Goal: Information Seeking & Learning: Learn about a topic

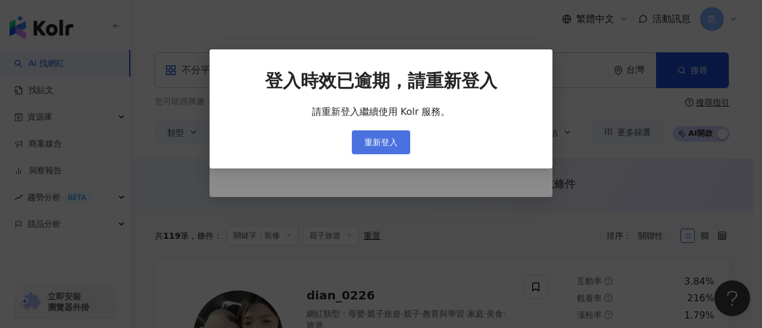
click at [402, 148] on button "重新登入" at bounding box center [381, 142] width 58 height 24
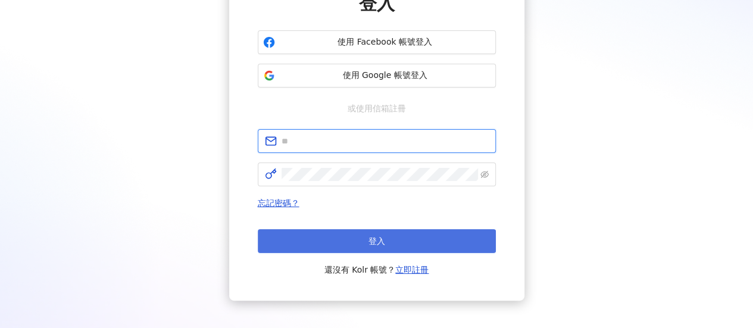
type input "**********"
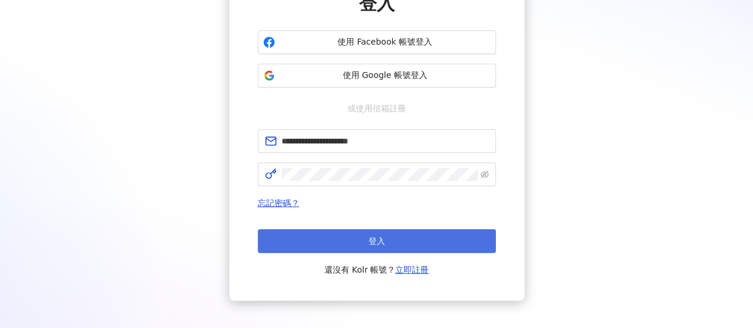
click at [409, 233] on button "登入" at bounding box center [377, 241] width 238 height 24
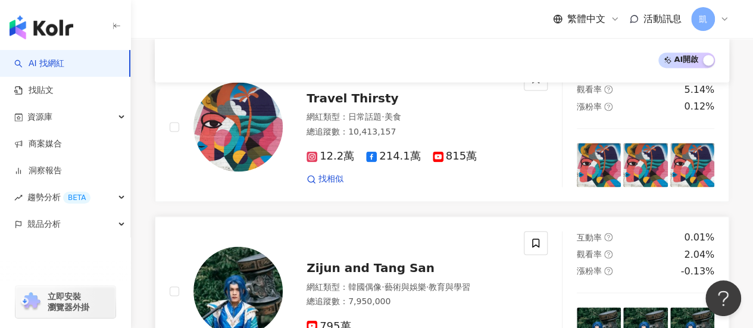
scroll to position [1025, 0]
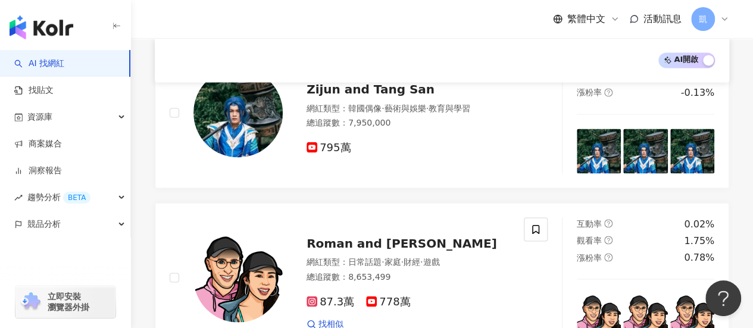
click at [539, 70] on div "AI 開啟 AI 關閉" at bounding box center [442, 60] width 574 height 44
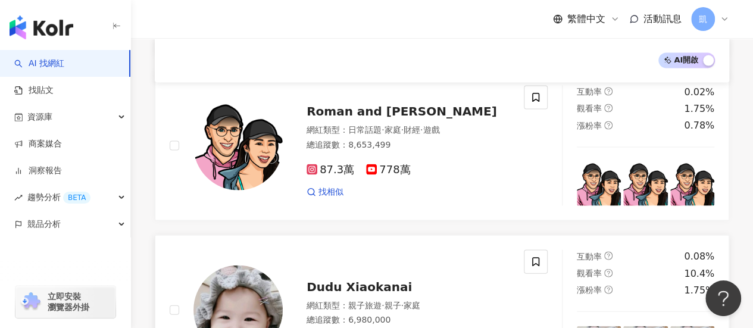
scroll to position [1085, 0]
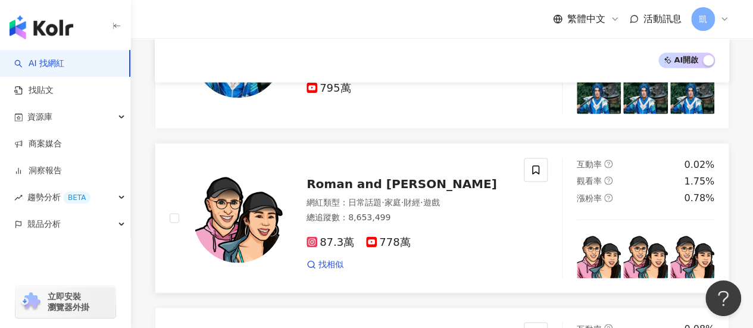
click at [374, 177] on span "Roman and Sharon" at bounding box center [401, 183] width 190 height 14
click at [382, 239] on span "778萬" at bounding box center [388, 242] width 44 height 12
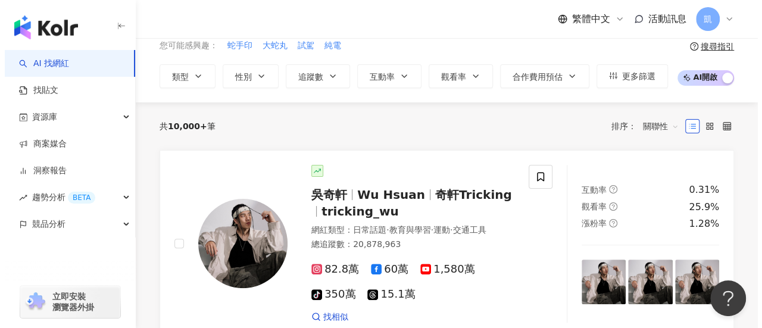
scroll to position [0, 0]
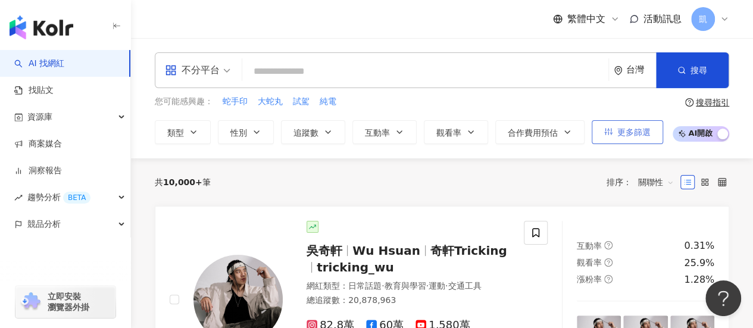
click at [617, 127] on span "更多篩選" at bounding box center [633, 132] width 33 height 10
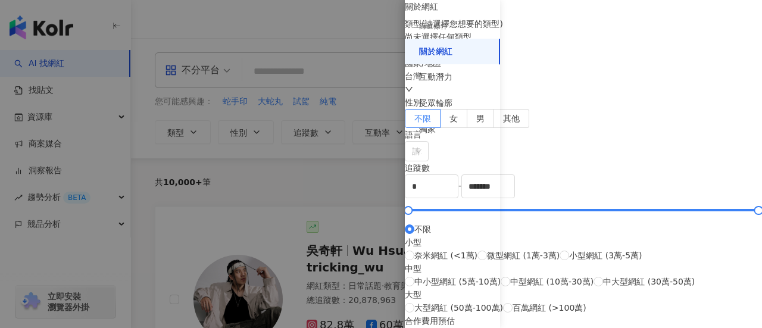
click at [553, 43] on div "尚未選擇任何類型" at bounding box center [583, 36] width 357 height 13
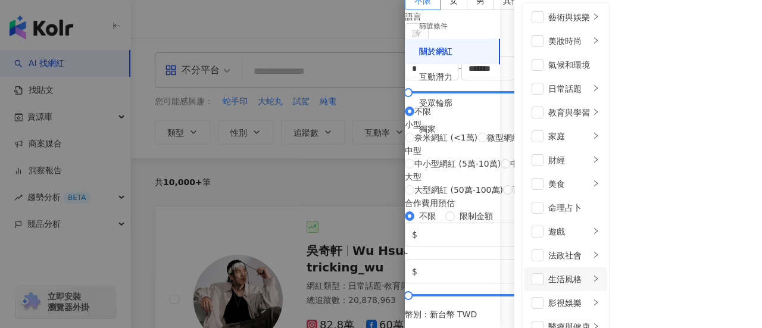
scroll to position [119, 0]
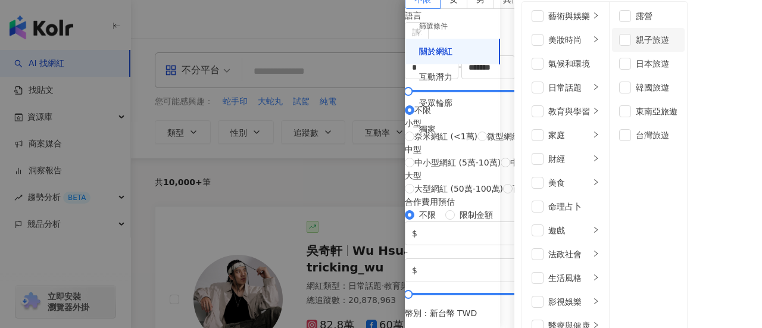
click at [671, 46] on div "親子旅遊" at bounding box center [657, 39] width 42 height 13
click at [658, 23] on div "露營" at bounding box center [657, 16] width 42 height 13
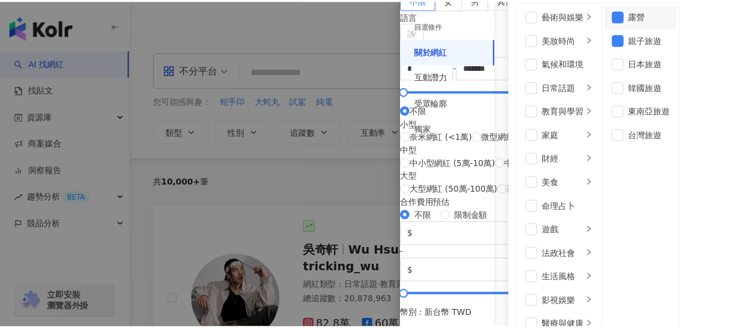
scroll to position [352, 0]
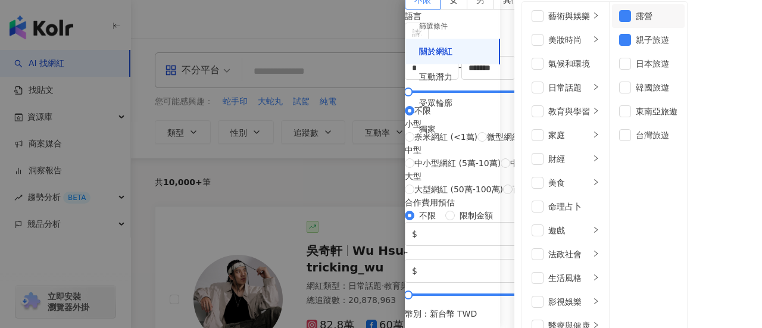
click at [292, 15] on div at bounding box center [381, 164] width 762 height 328
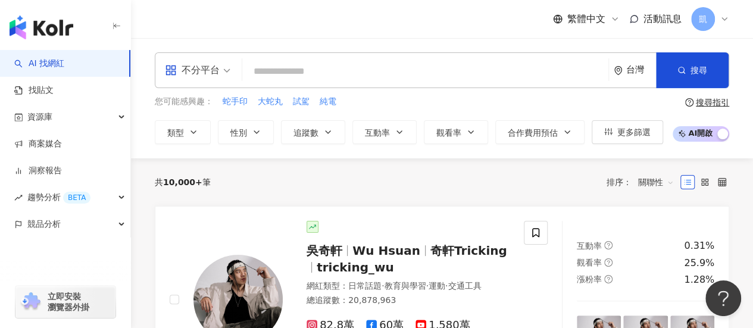
click at [276, 71] on input "search" at bounding box center [425, 71] width 356 height 23
paste input "**********"
type input "**********"
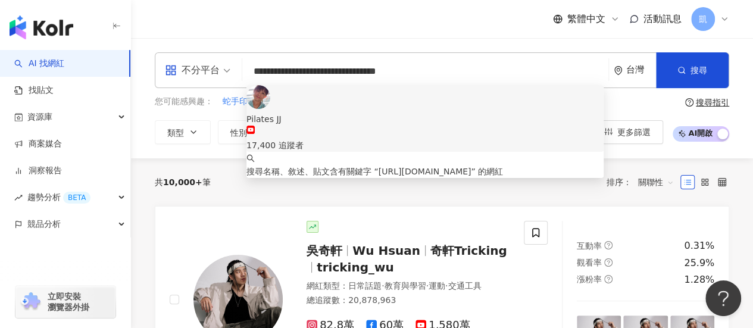
click at [383, 112] on span "Pilates JJ" at bounding box center [424, 118] width 357 height 13
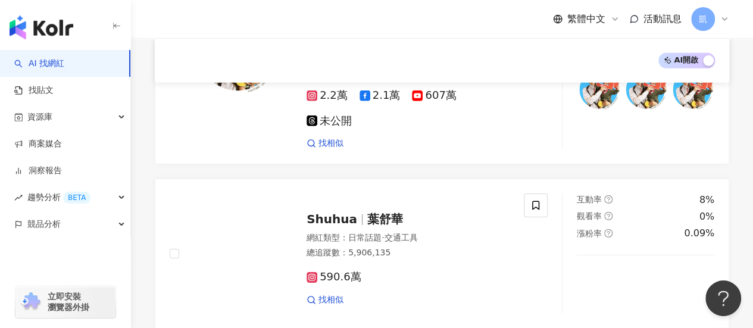
scroll to position [1785, 0]
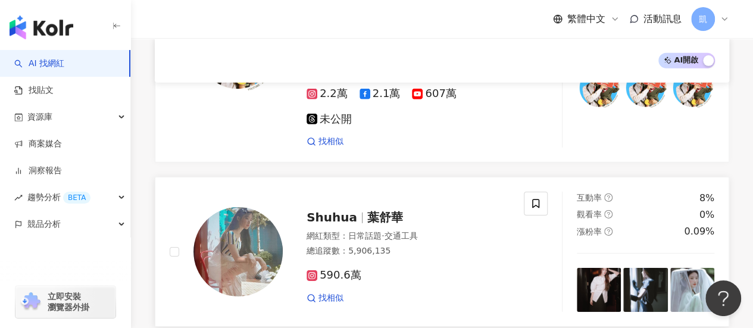
click at [386, 245] on div "總追蹤數 ： 5,906,135" at bounding box center [407, 251] width 203 height 12
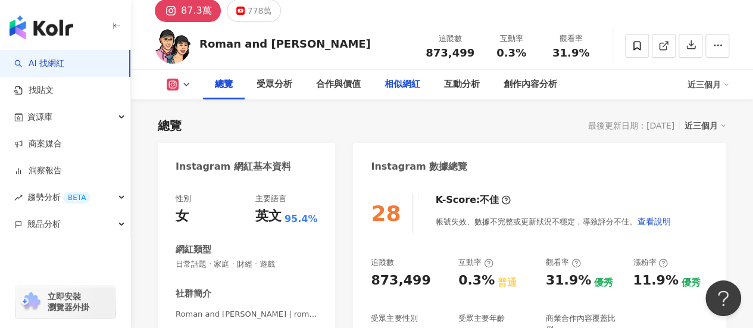
scroll to position [179, 0]
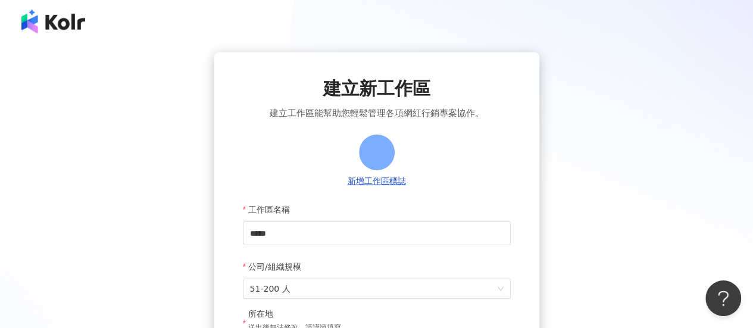
click at [114, 189] on div "建立新工作區 建立工作區能幫助您輕鬆管理各項網紅行銷專案協作。 新增工作區標誌 工作區名稱 **** 公司/組織規模 51-200 人 所在地 送出後無法修改…" at bounding box center [376, 280] width 724 height 457
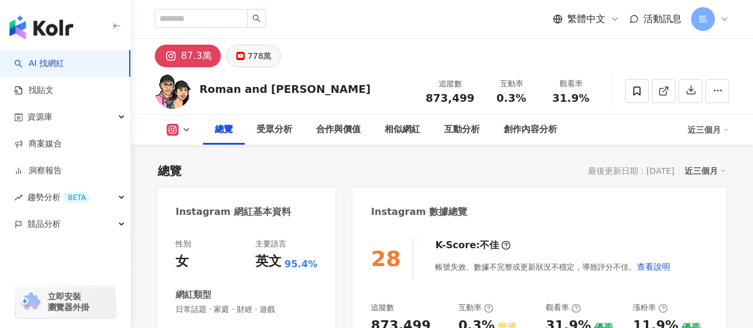
click at [244, 55] on button "778萬" at bounding box center [254, 56] width 55 height 23
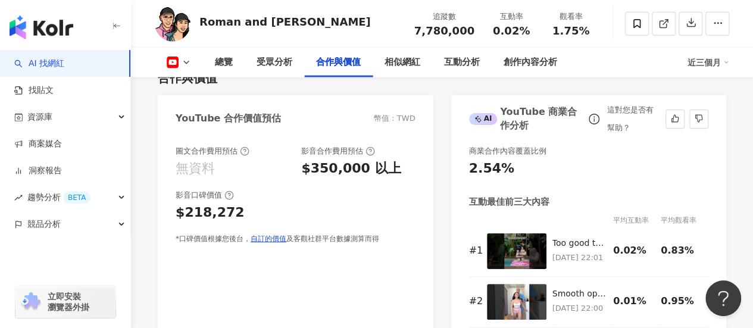
scroll to position [1488, 0]
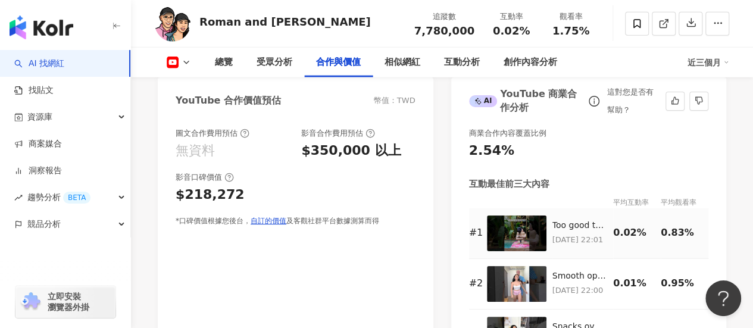
click at [582, 233] on p "2025/9/3 22:01" at bounding box center [579, 239] width 55 height 13
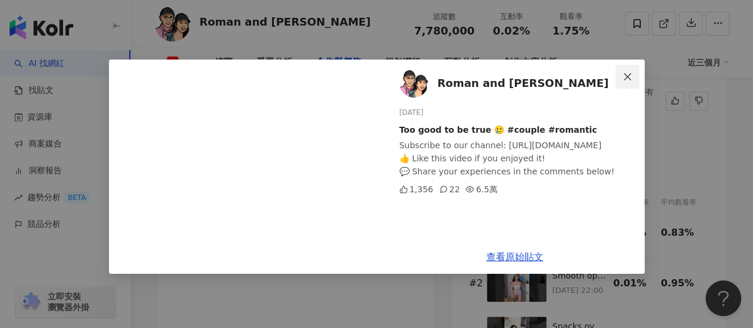
click at [626, 72] on icon "close" at bounding box center [627, 77] width 10 height 10
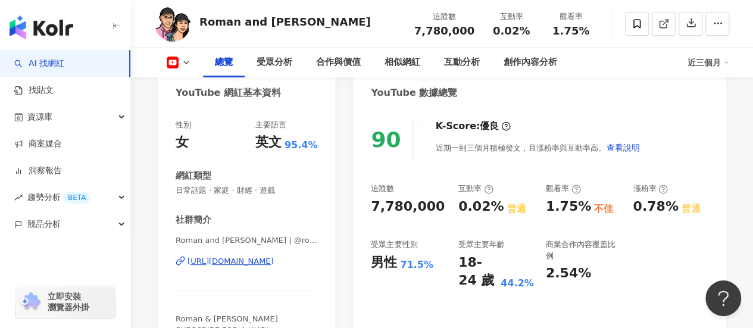
scroll to position [0, 0]
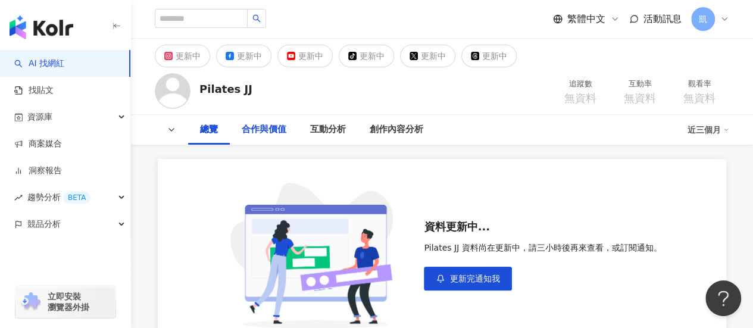
click at [265, 133] on div "合作與價值" at bounding box center [264, 130] width 45 height 14
click at [323, 134] on div "互動分析" at bounding box center [328, 130] width 36 height 14
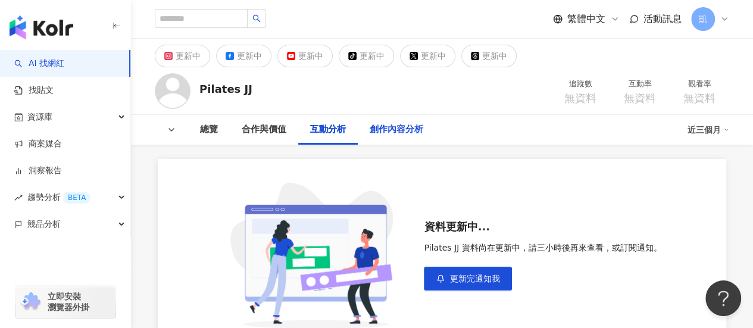
click at [390, 134] on div "創作內容分析" at bounding box center [397, 130] width 54 height 14
click at [199, 132] on div "總覽" at bounding box center [209, 130] width 42 height 30
click at [211, 92] on div "Pilates JJ" at bounding box center [225, 89] width 53 height 15
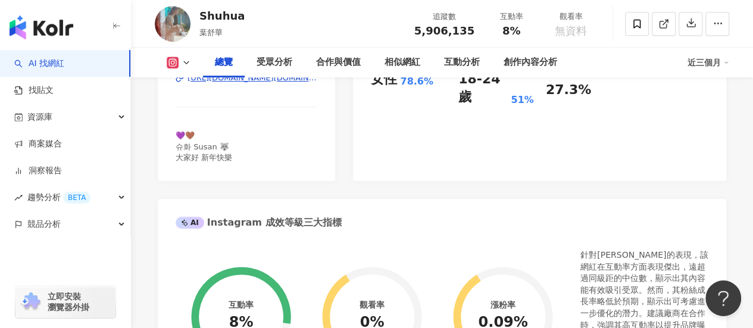
scroll to position [357, 0]
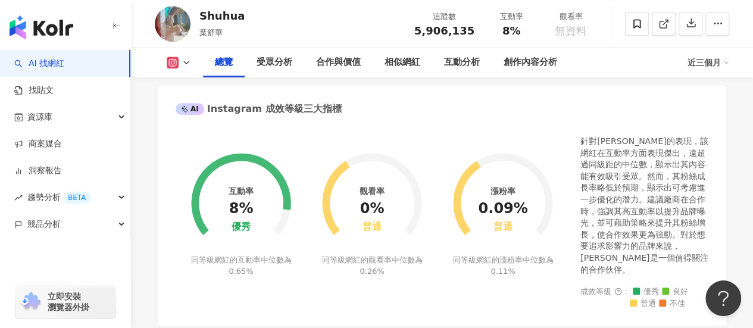
scroll to position [536, 0]
